Goal: Communication & Community: Ask a question

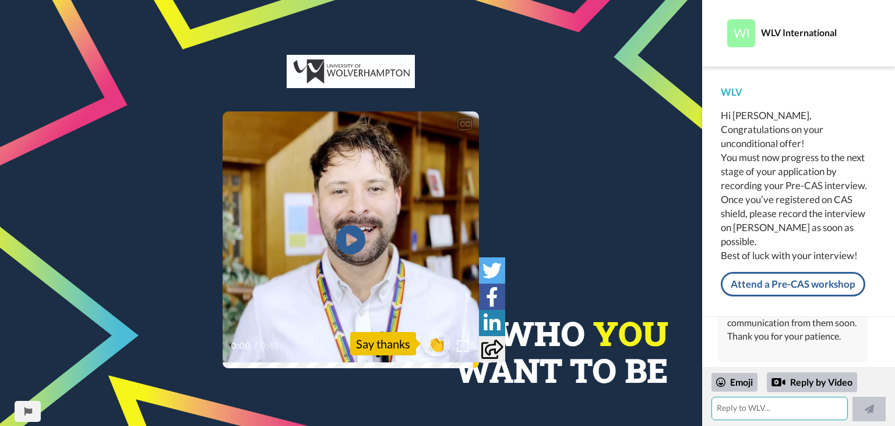
click at [802, 408] on textarea at bounding box center [780, 407] width 136 height 23
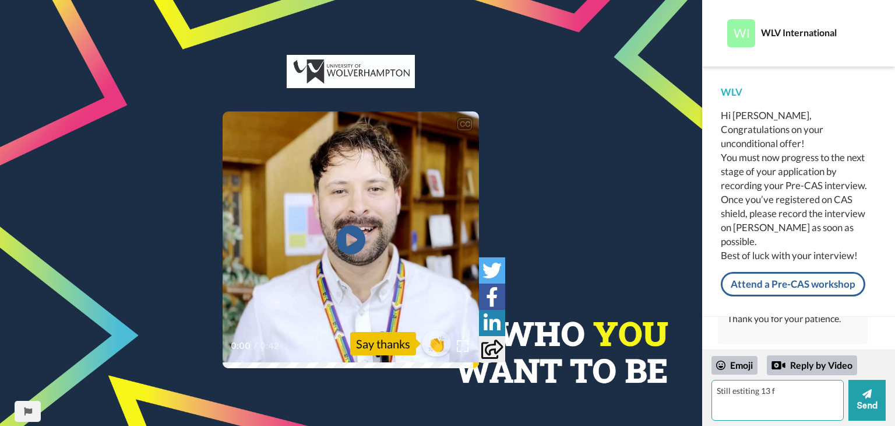
scroll to position [695, 0]
drag, startPoint x: 728, startPoint y: 390, endPoint x: 735, endPoint y: 390, distance: 7.0
click at [735, 390] on textarea "Still estiting 13 f" at bounding box center [778, 400] width 132 height 41
click at [780, 385] on textarea "Still waiting its 14 working day" at bounding box center [778, 400] width 132 height 41
click at [831, 395] on textarea "Still waiting its 13 working day" at bounding box center [778, 400] width 132 height 41
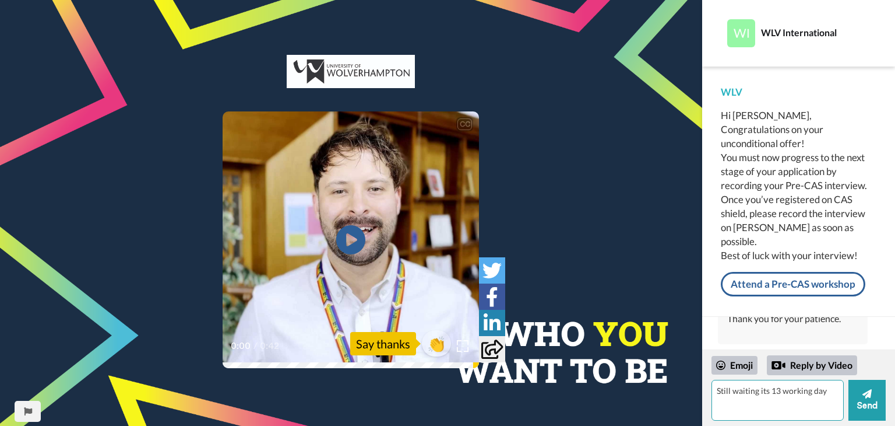
drag, startPoint x: 769, startPoint y: 390, endPoint x: 783, endPoint y: 395, distance: 14.9
click at [769, 391] on textarea "Still waiting its 13 working day" at bounding box center [778, 400] width 132 height 41
drag, startPoint x: 759, startPoint y: 389, endPoint x: 668, endPoint y: 392, distance: 91.0
click at [668, 392] on div "CC Play/Pause 0:00 / 0:42 👏 Say thanks Report this page WLV International WLV H…" at bounding box center [447, 213] width 895 height 426
drag, startPoint x: 815, startPoint y: 391, endPoint x: 846, endPoint y: 394, distance: 31.0
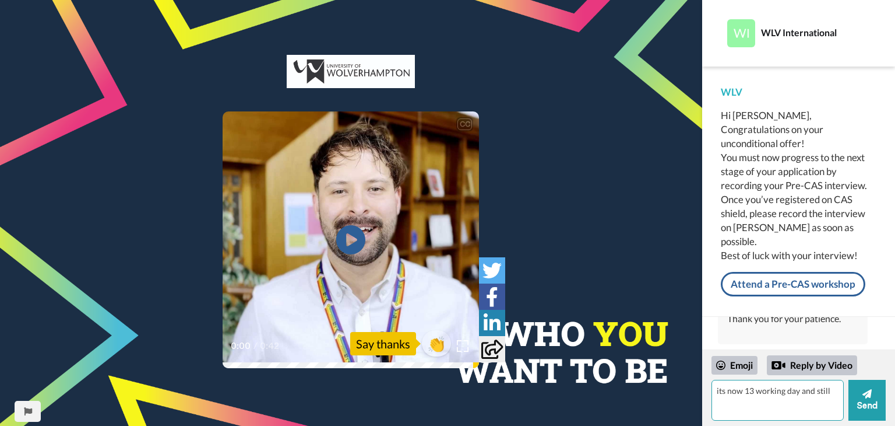
click at [846, 394] on div "its now 13 working day and still Send" at bounding box center [799, 400] width 174 height 41
paste textarea "Still waiting"
type textarea "its now 13 working day and Still waiting for precas link"
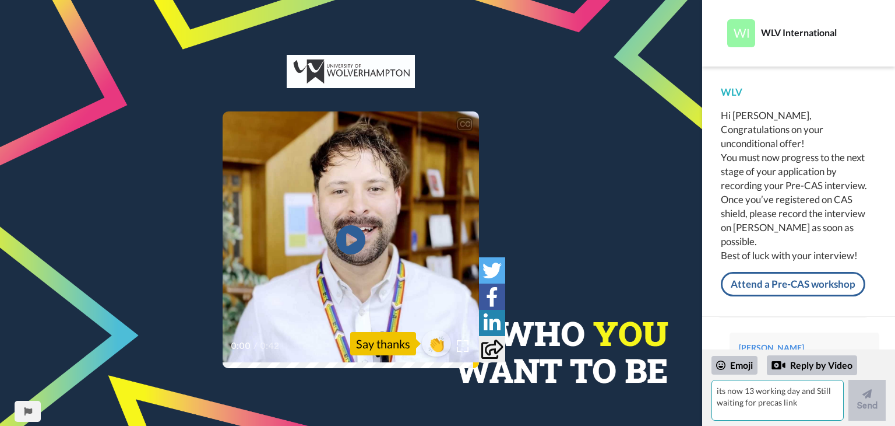
scroll to position [786, 0]
click at [725, 404] on textarea "its now 13 working day and Still waiting for precas link" at bounding box center [778, 400] width 132 height 41
paste textarea "Still waiting"
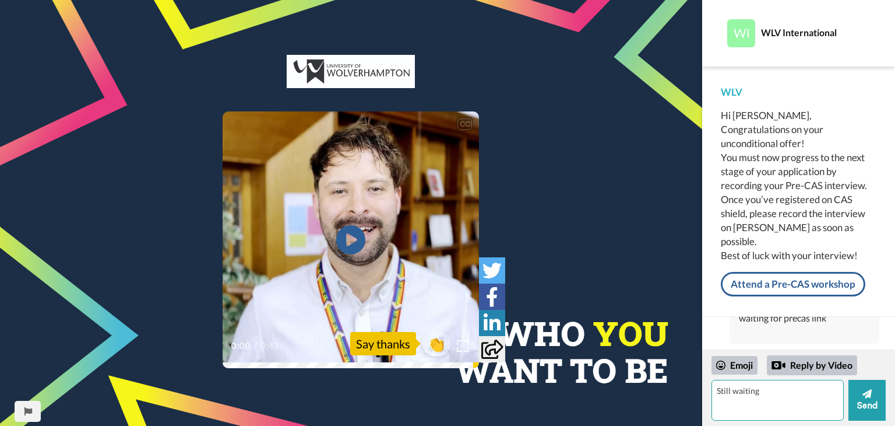
type textarea "Still waiting"
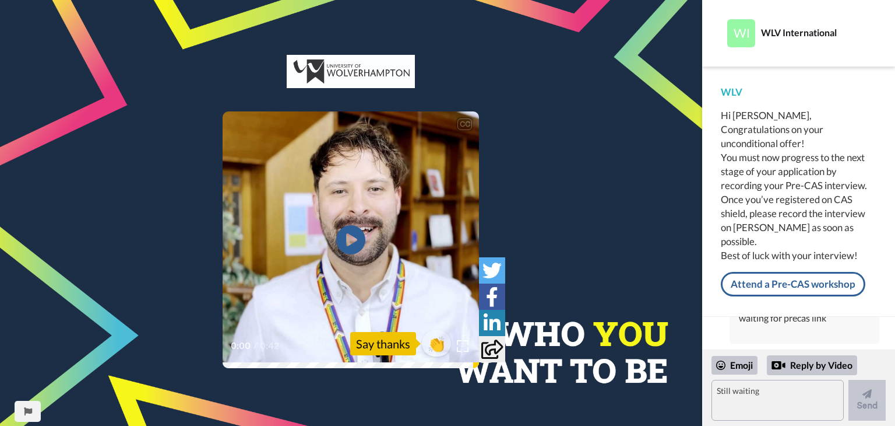
scroll to position [809, 0]
click at [809, 381] on textarea at bounding box center [778, 400] width 132 height 41
click at [801, 397] on textarea at bounding box center [778, 400] width 132 height 41
paste textarea "Dear Pre CAS Team, I hope this message finds you well. I am writing to kindly r…"
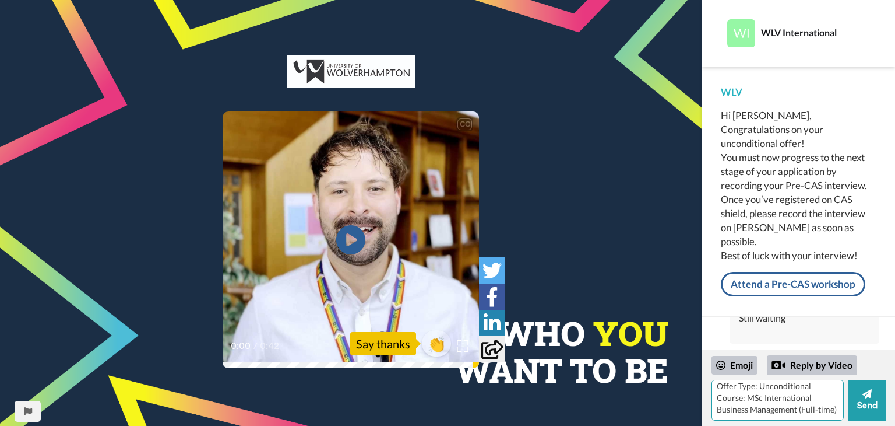
type textarea "Dear Pre CAS Team, I hope this message finds you well. I am writing to kindly r…"
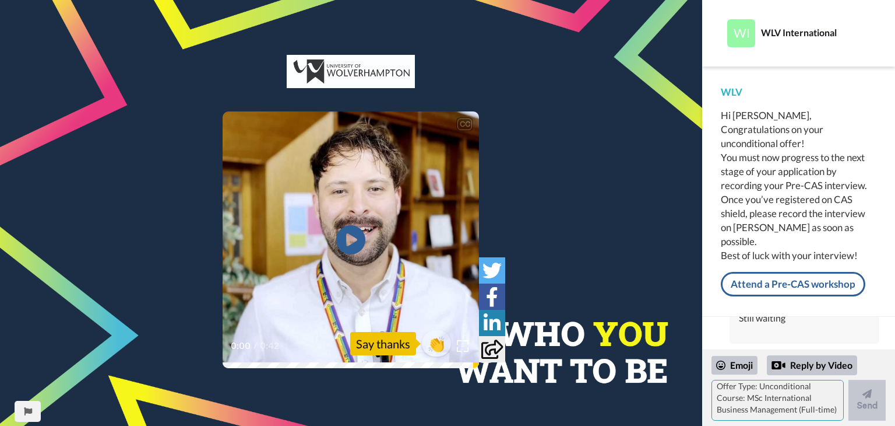
scroll to position [0, 0]
